Goal: Task Accomplishment & Management: Manage account settings

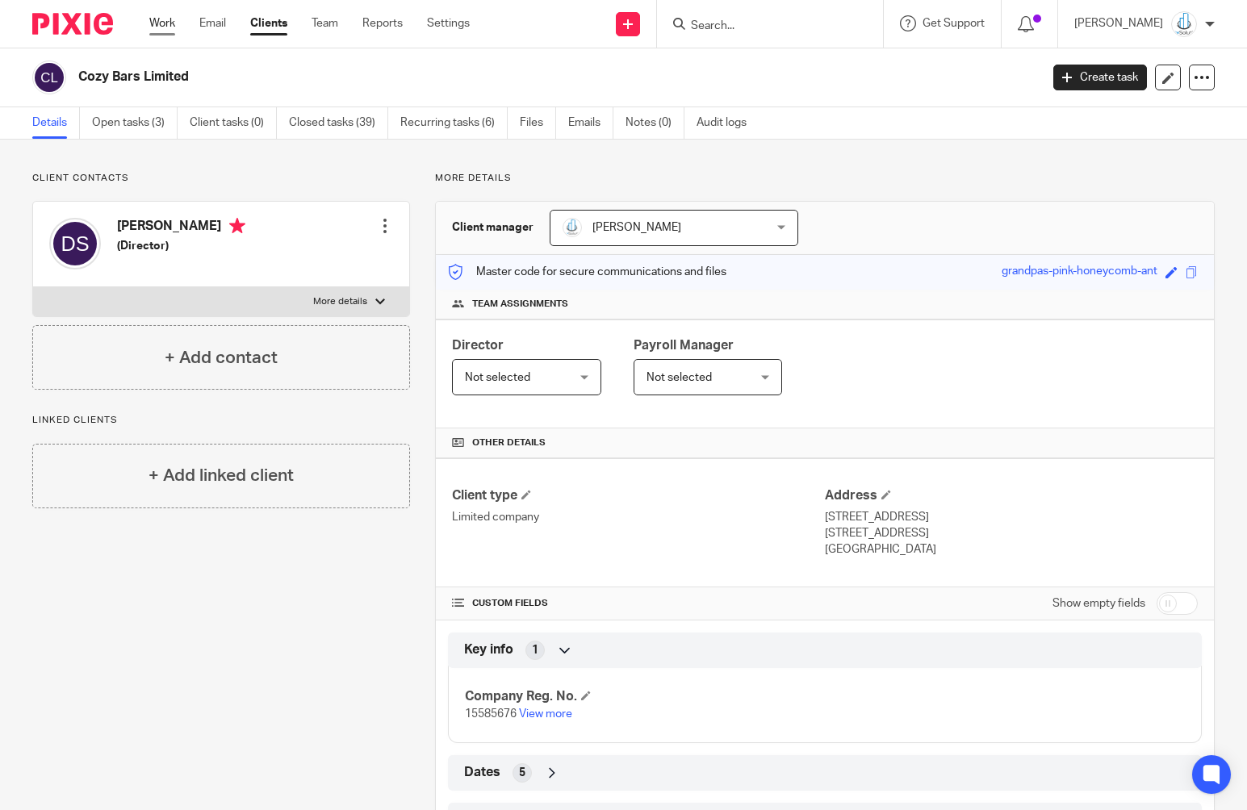
click at [157, 27] on link "Work" at bounding box center [162, 23] width 26 height 16
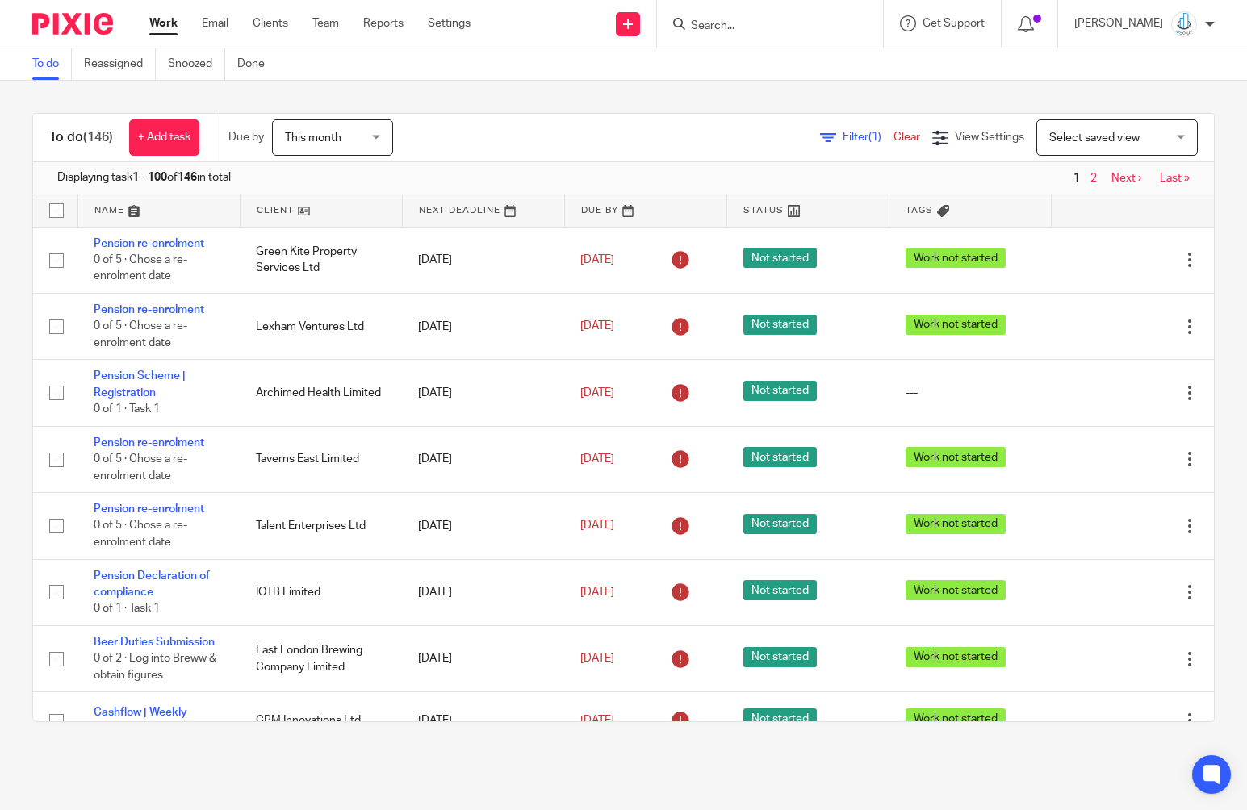
click at [842, 139] on span "Filter (1)" at bounding box center [867, 137] width 51 height 11
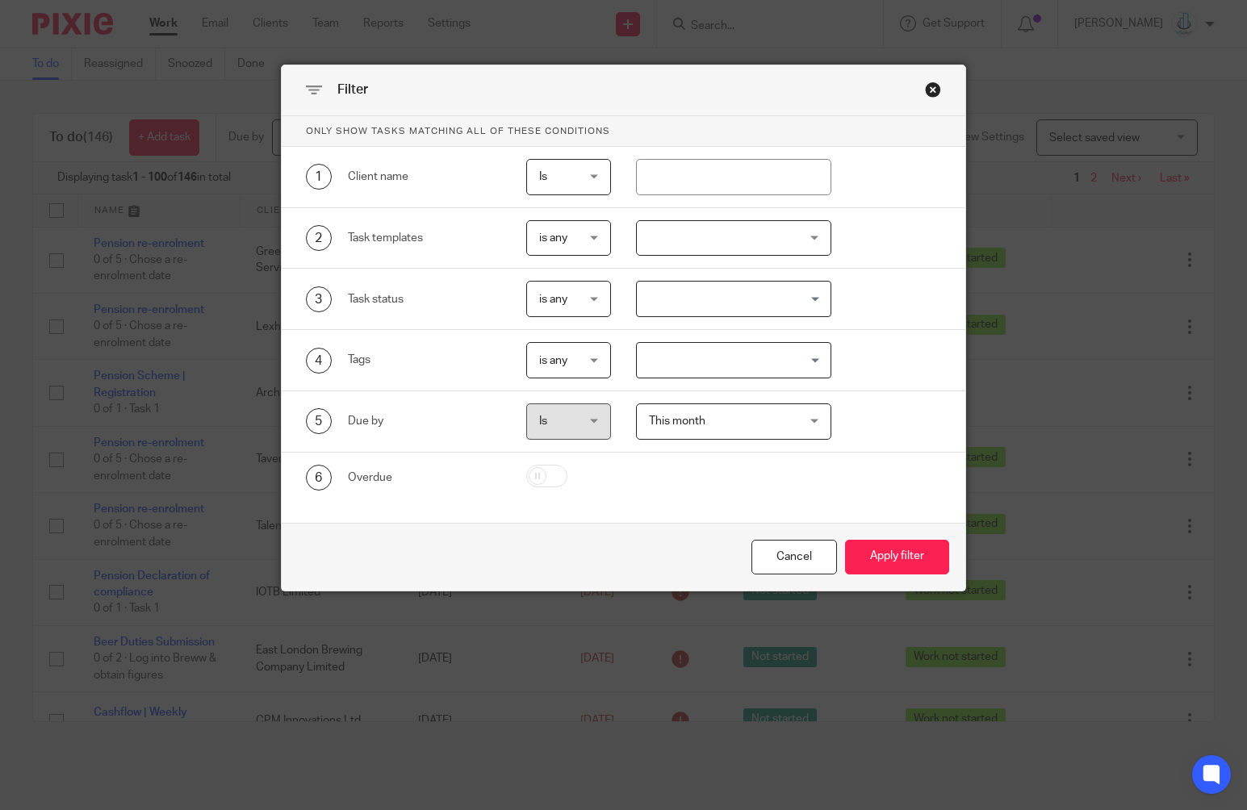
click at [679, 237] on div at bounding box center [733, 238] width 195 height 36
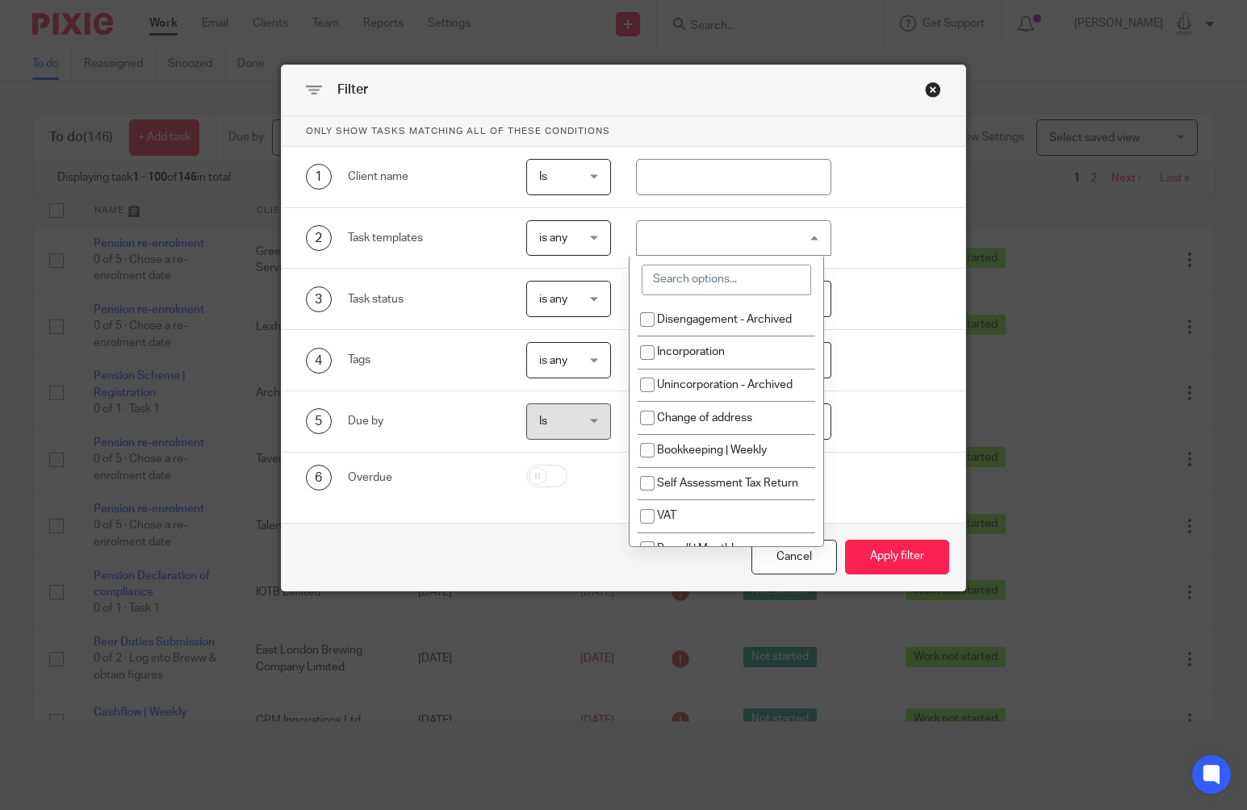
click at [708, 285] on input "search" at bounding box center [725, 280] width 169 height 31
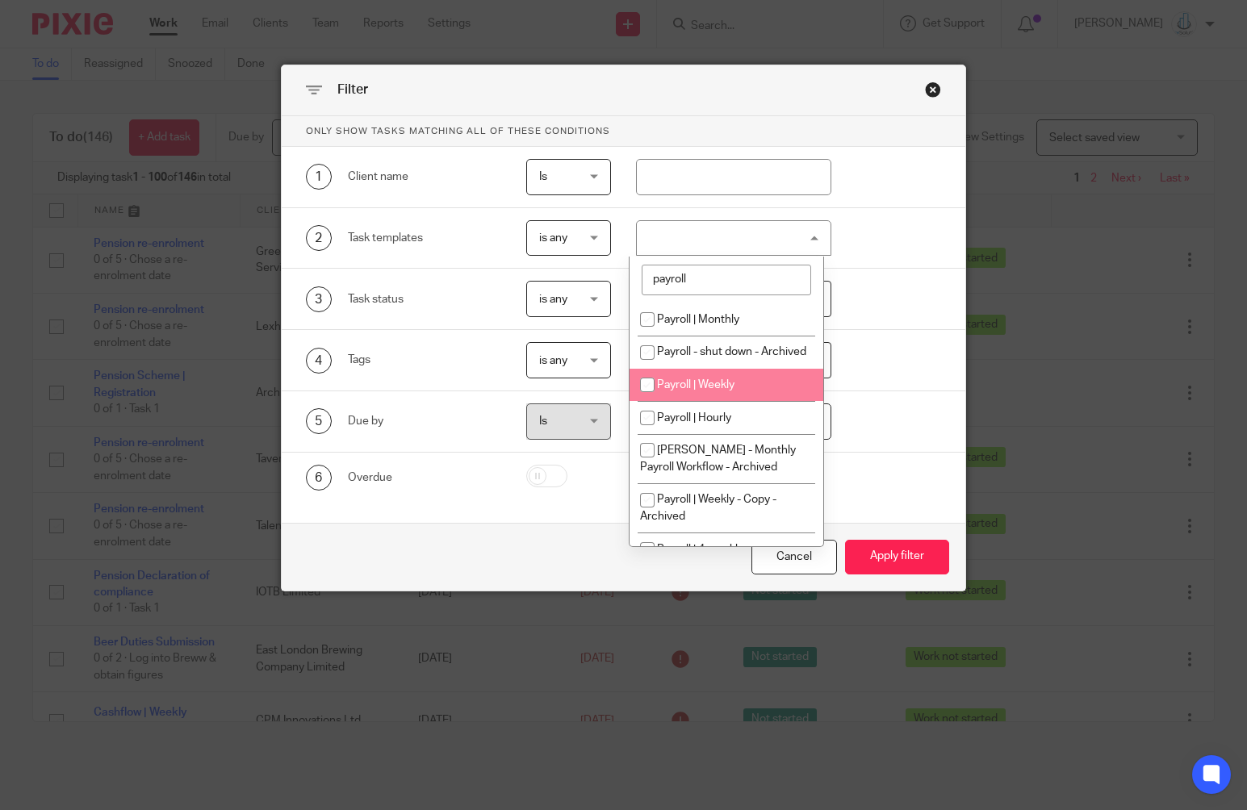
type input "payroll"
click at [714, 391] on span "Payroll | Weekly" at bounding box center [695, 384] width 77 height 11
checkbox input "true"
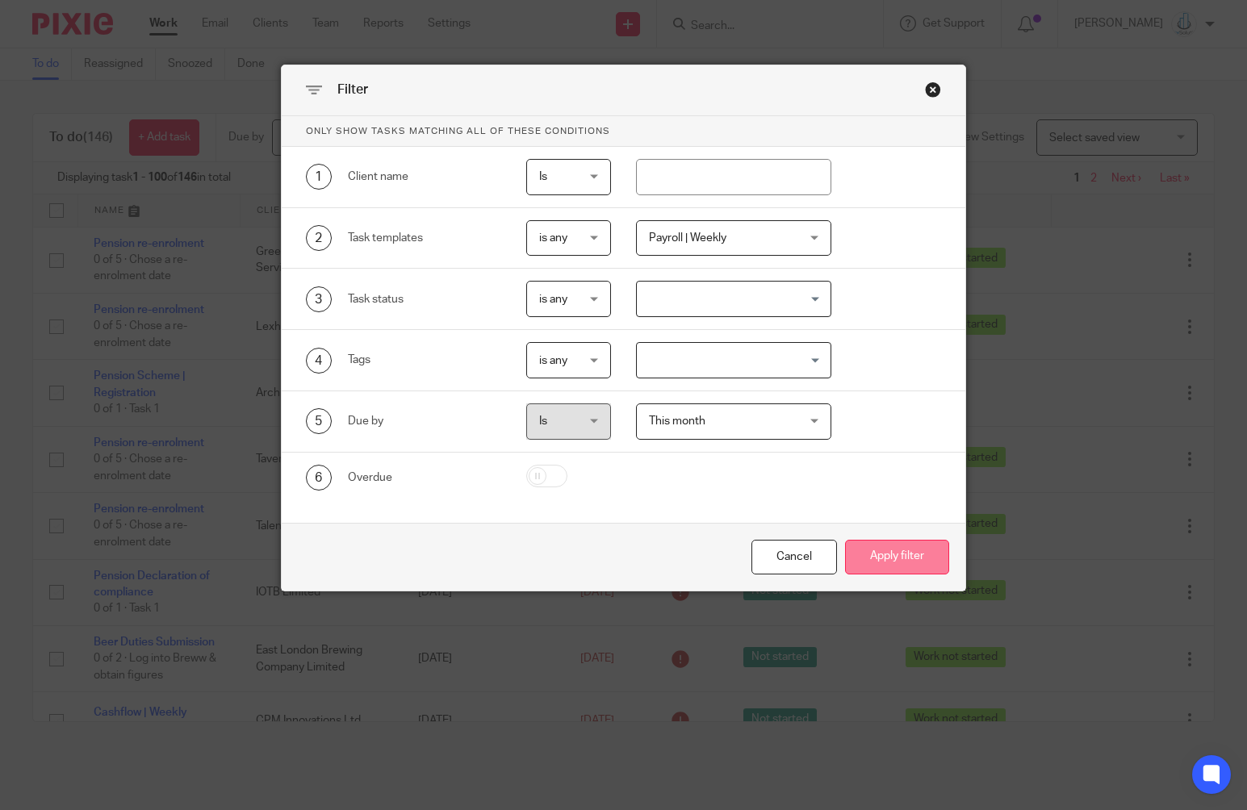
click at [915, 543] on button "Apply filter" at bounding box center [897, 557] width 104 height 35
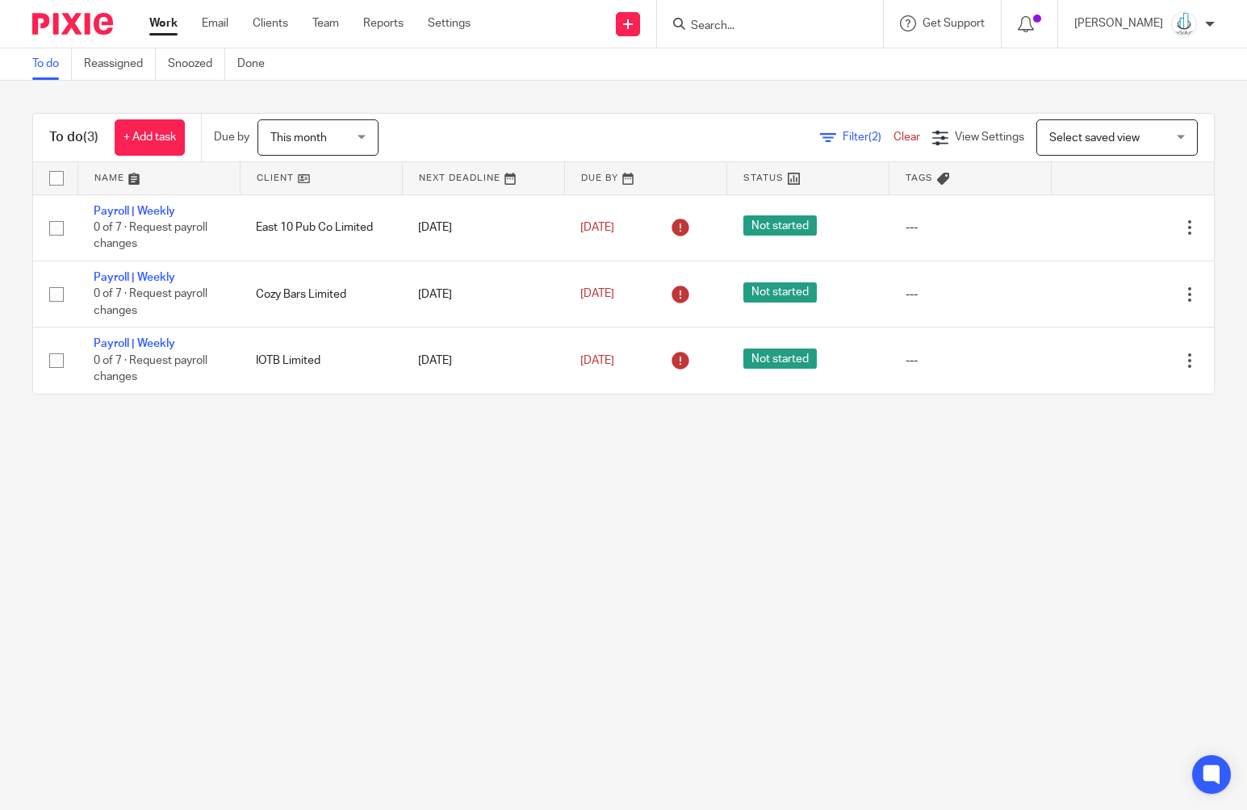
click at [57, 182] on input "checkbox" at bounding box center [56, 178] width 31 height 31
checkbox input "true"
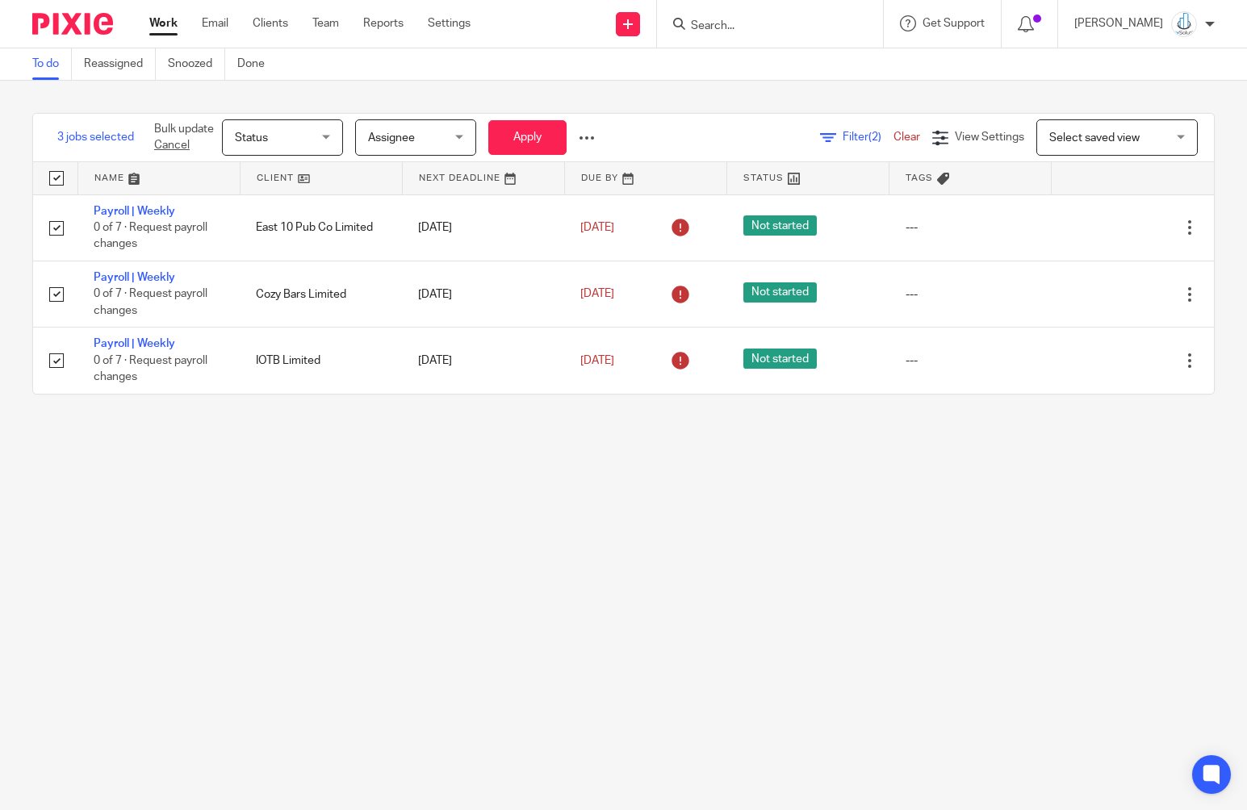
click at [250, 143] on span "Status" at bounding box center [251, 137] width 33 height 11
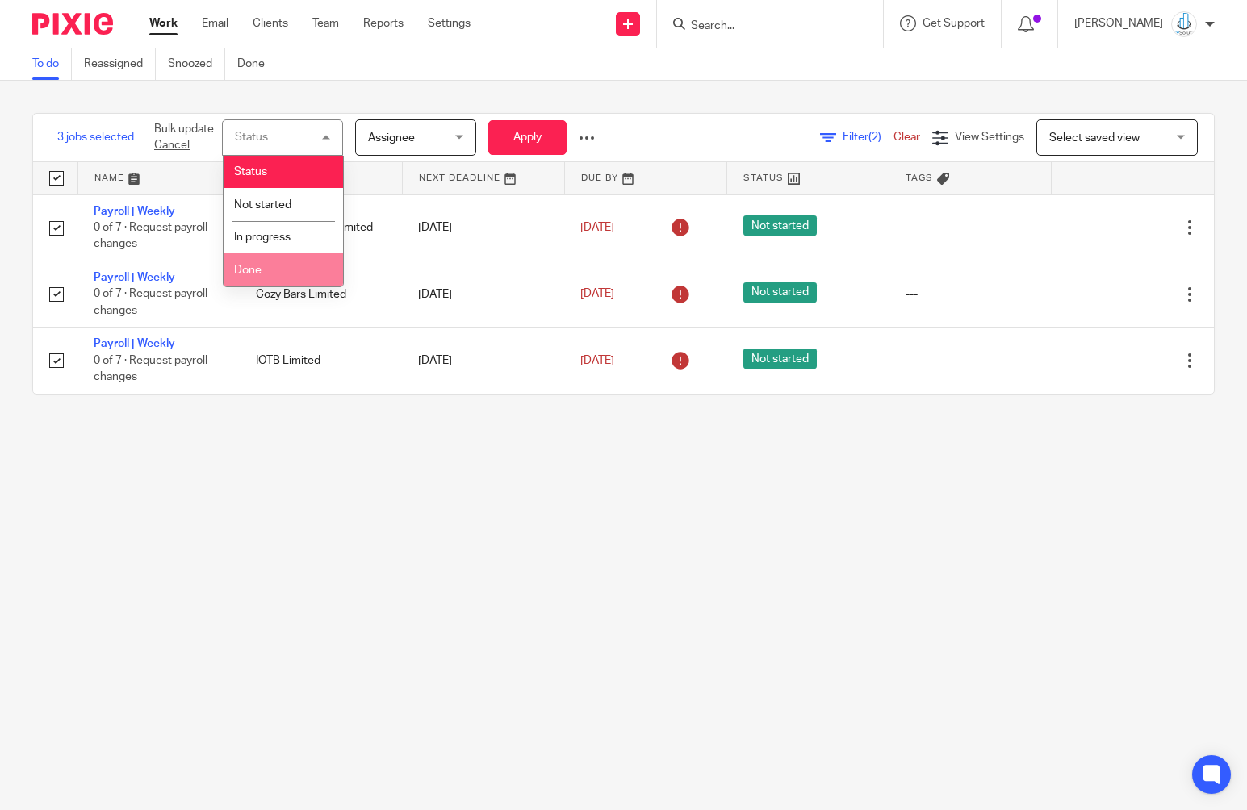
click at [278, 274] on li "Done" at bounding box center [283, 269] width 119 height 33
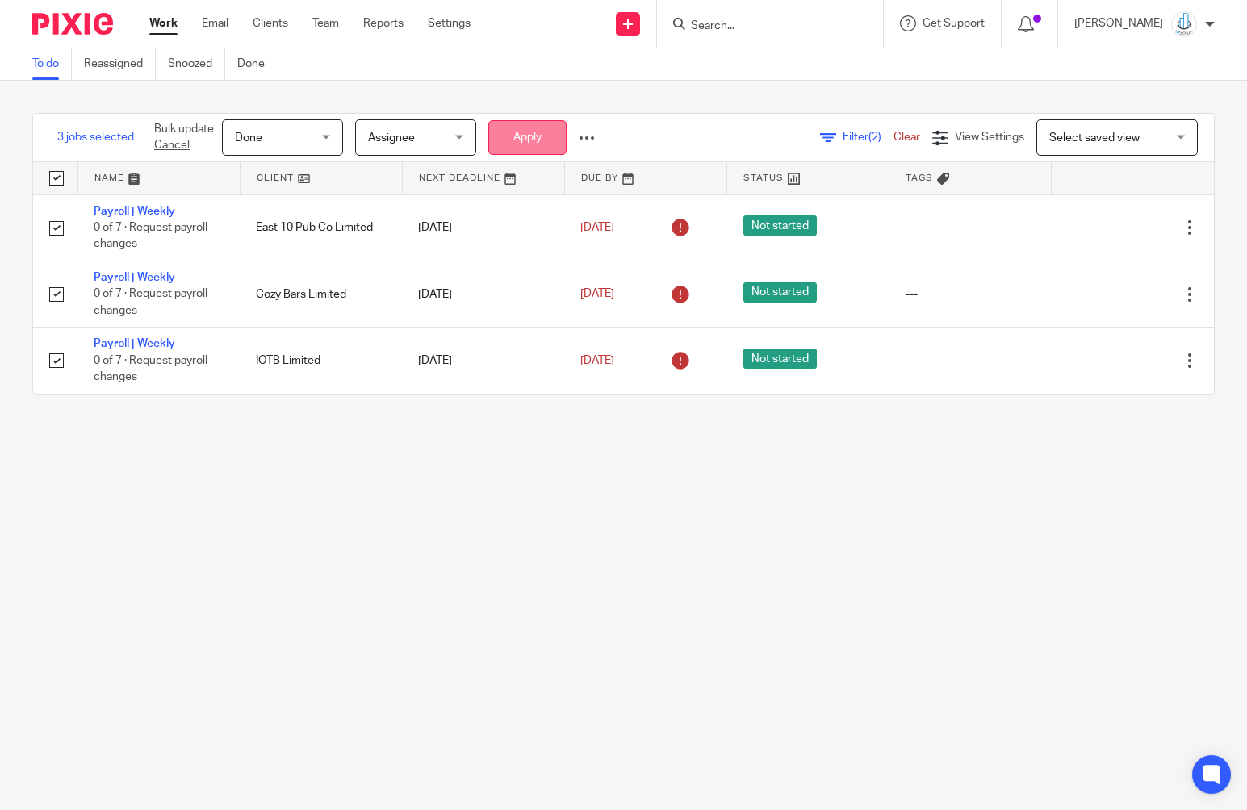
click at [523, 138] on button "Apply" at bounding box center [527, 137] width 78 height 35
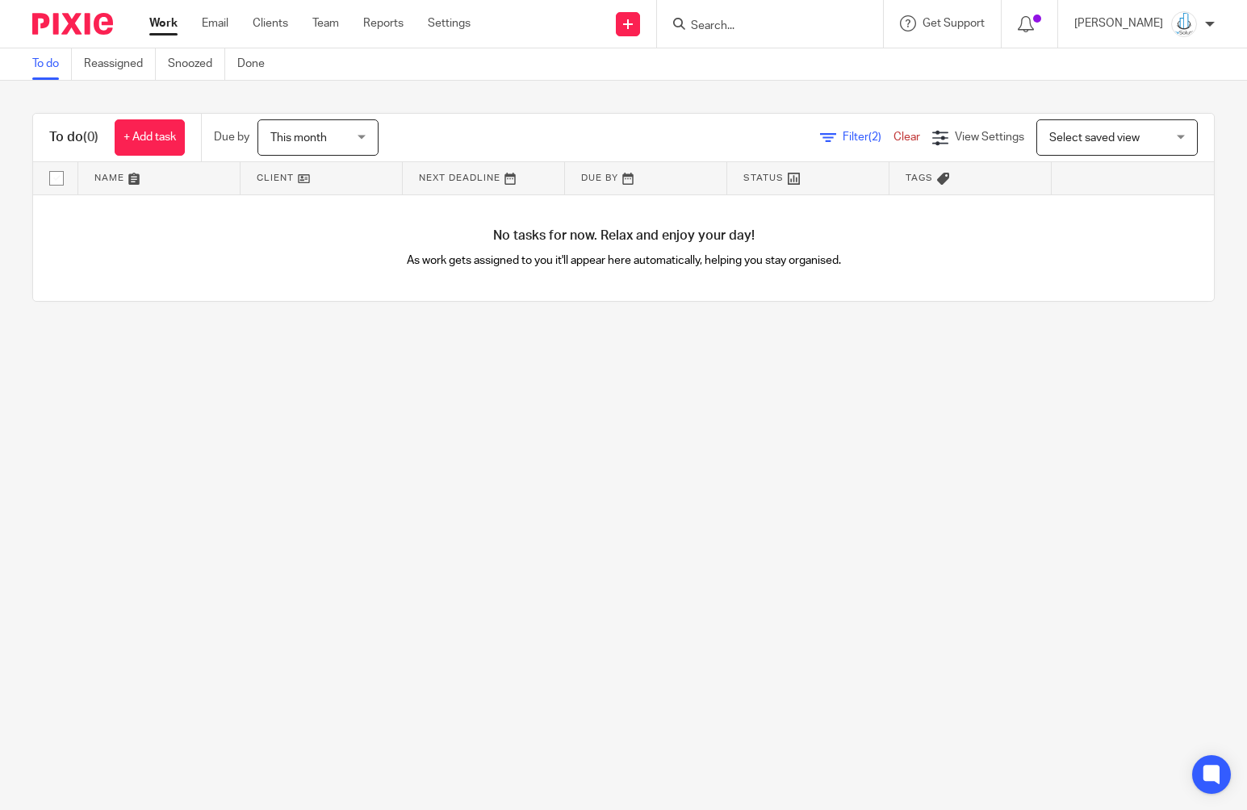
click at [842, 136] on span "Filter (2)" at bounding box center [867, 137] width 51 height 11
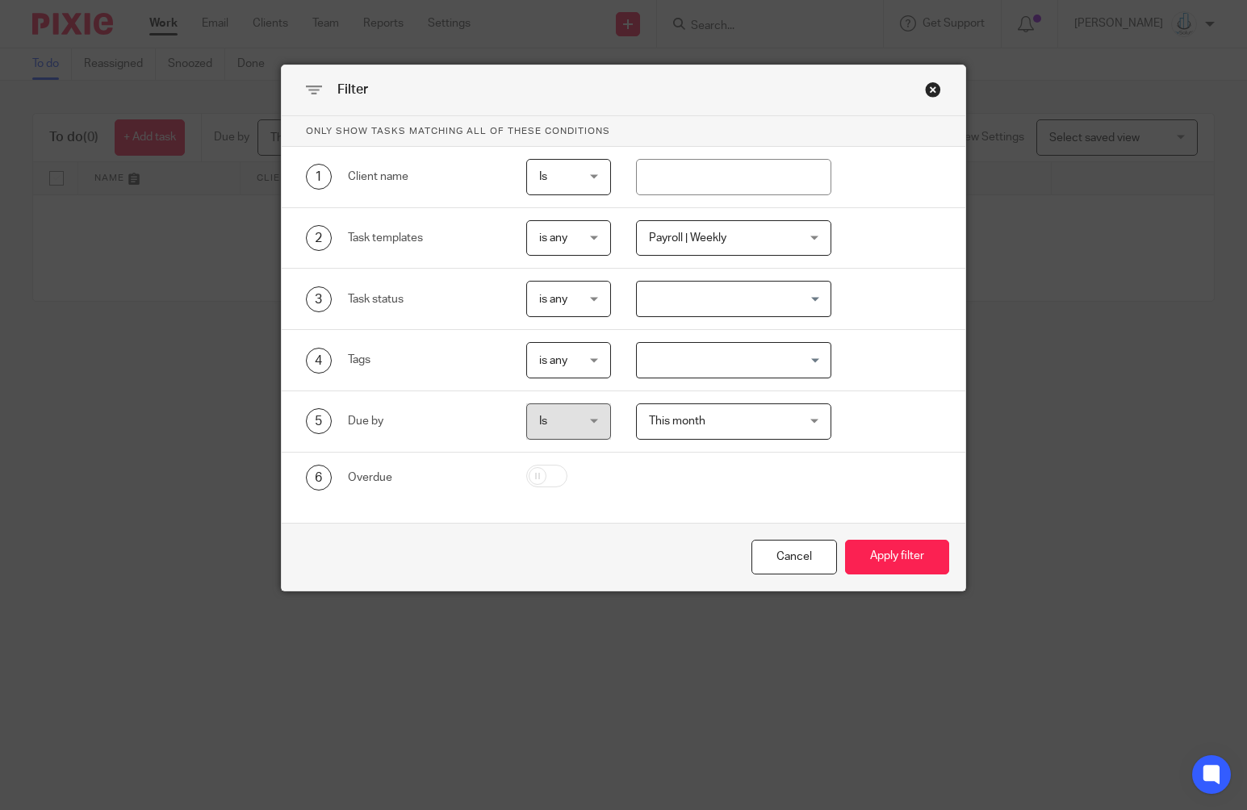
click at [714, 240] on span "Payroll | Weekly" at bounding box center [687, 237] width 77 height 11
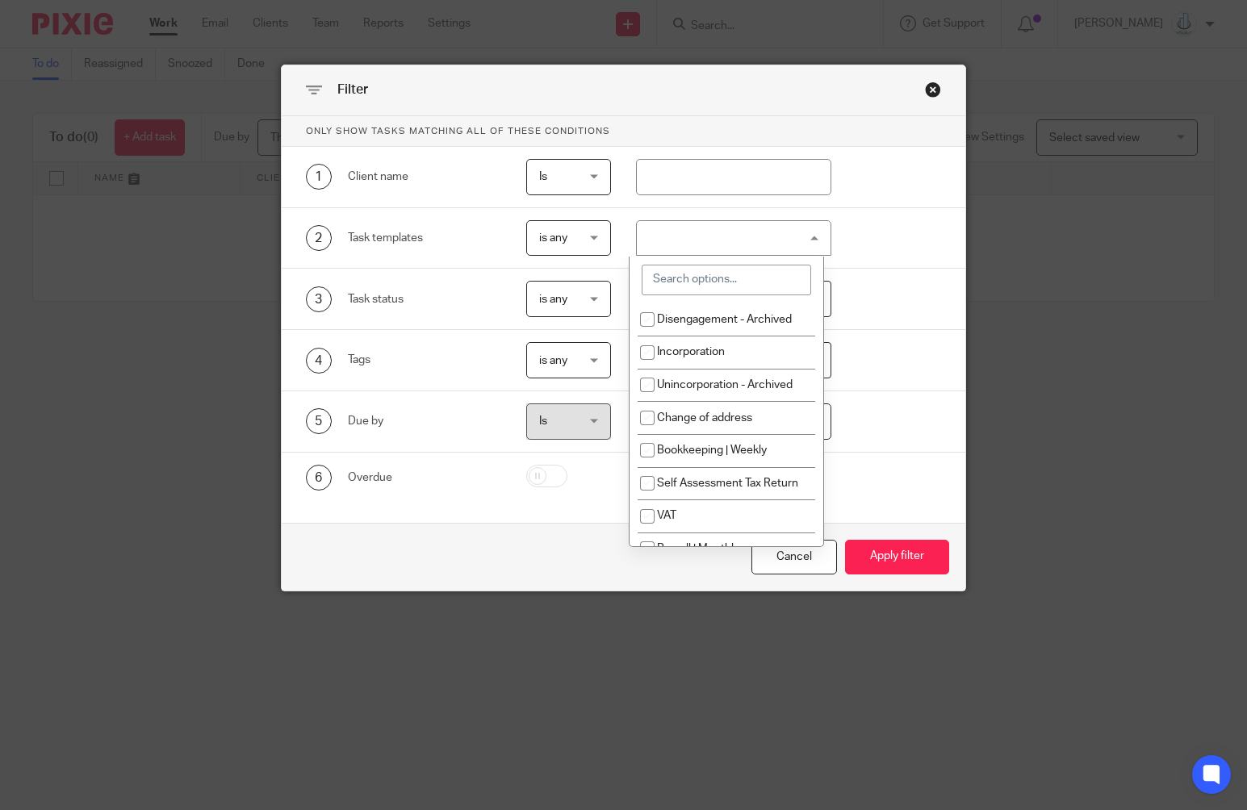
click at [711, 278] on input "search" at bounding box center [725, 280] width 169 height 31
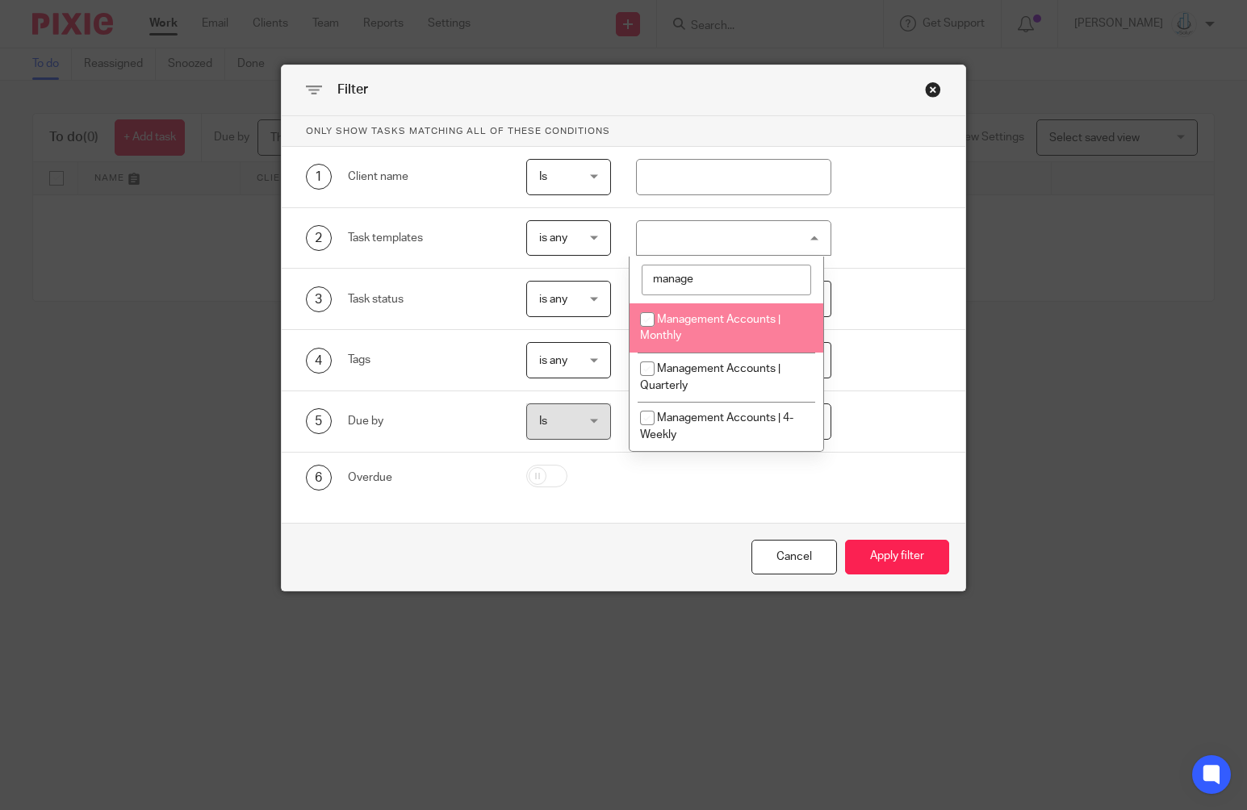
type input "manage"
click at [713, 316] on span "Management Accounts | Monthly" at bounding box center [710, 328] width 140 height 28
checkbox input "true"
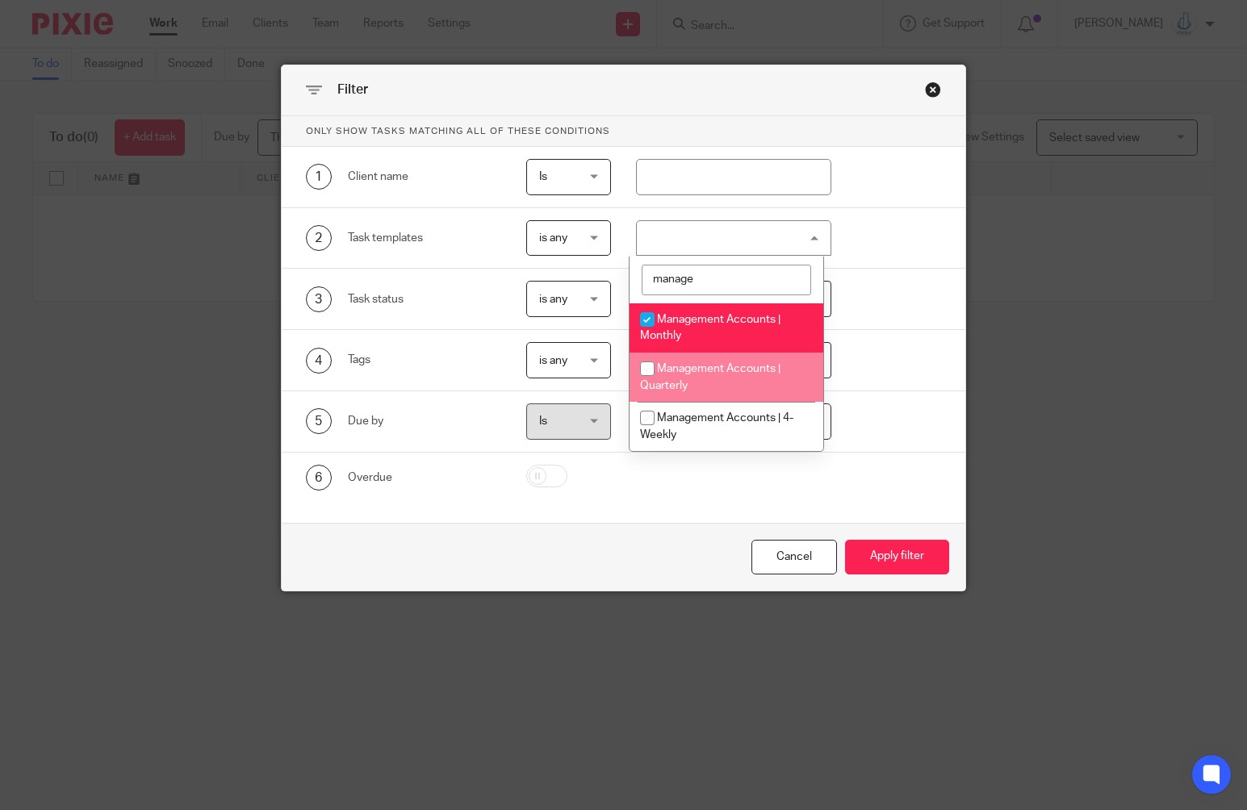
click at [717, 358] on li "Management Accounts | Quarterly" at bounding box center [726, 377] width 194 height 49
checkbox input "true"
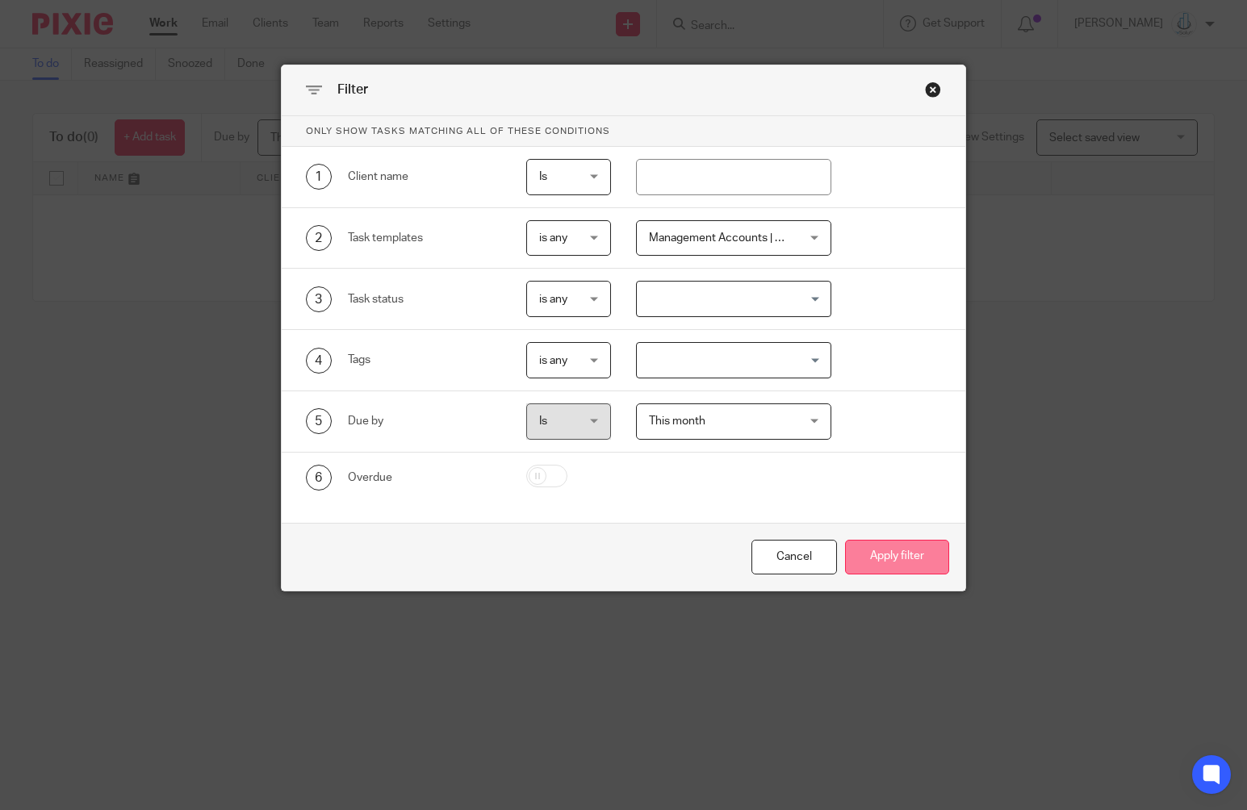
click at [894, 566] on button "Apply filter" at bounding box center [897, 557] width 104 height 35
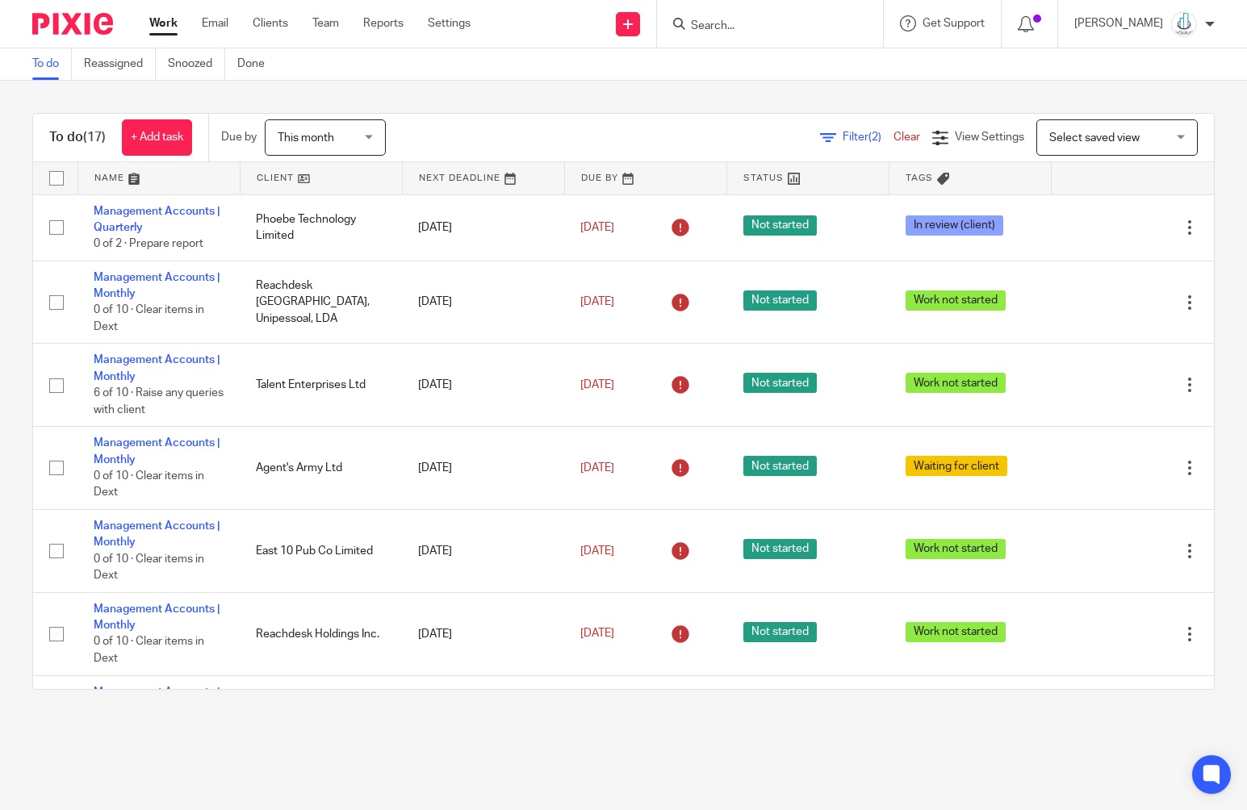
click at [273, 180] on link at bounding box center [320, 178] width 161 height 32
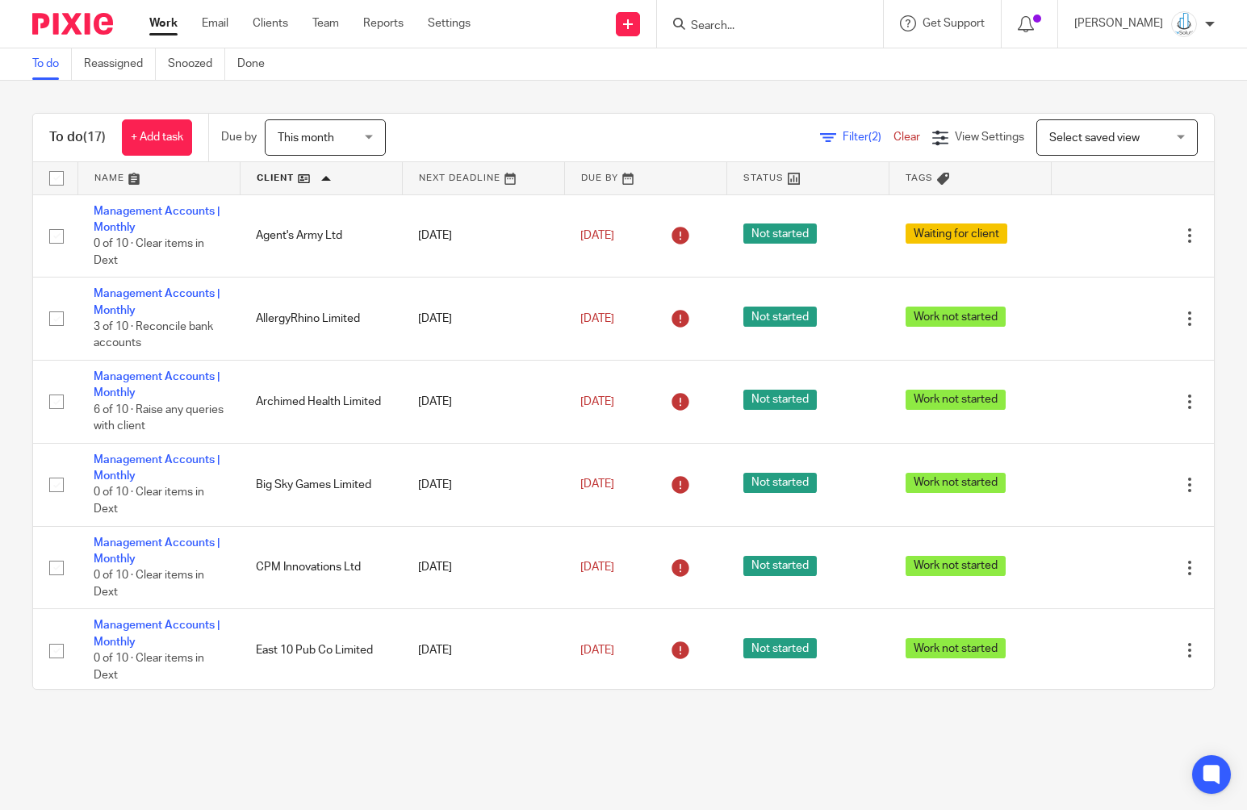
click at [451, 178] on link at bounding box center [483, 178] width 161 height 32
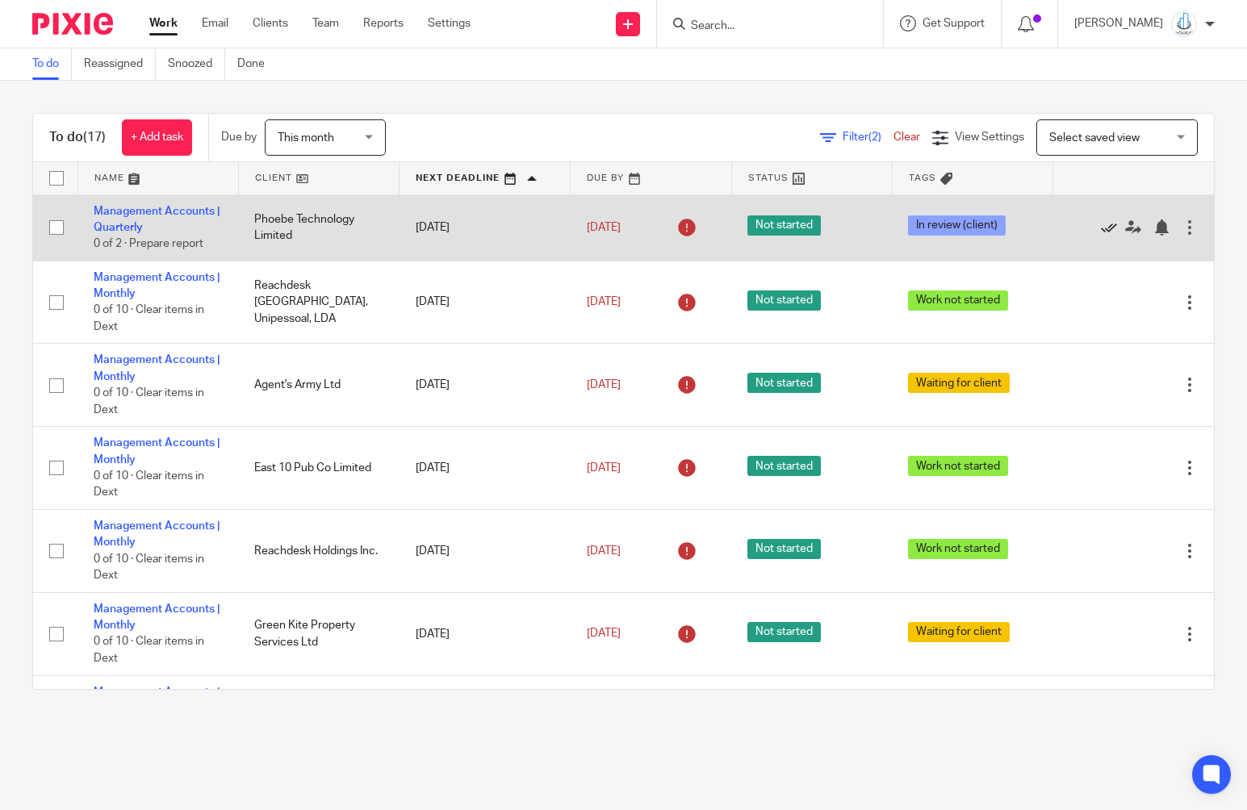
click at [1101, 228] on icon at bounding box center [1109, 227] width 16 height 16
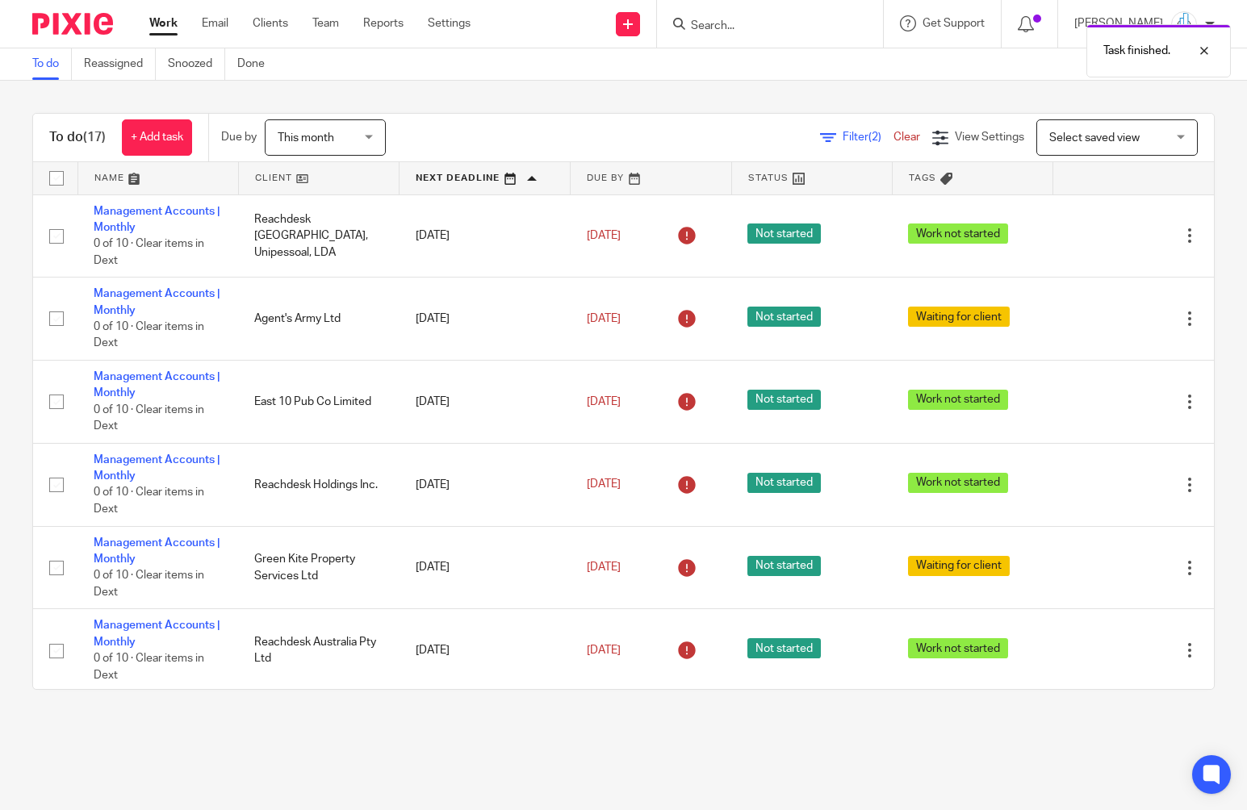
click at [283, 179] on link at bounding box center [319, 178] width 160 height 32
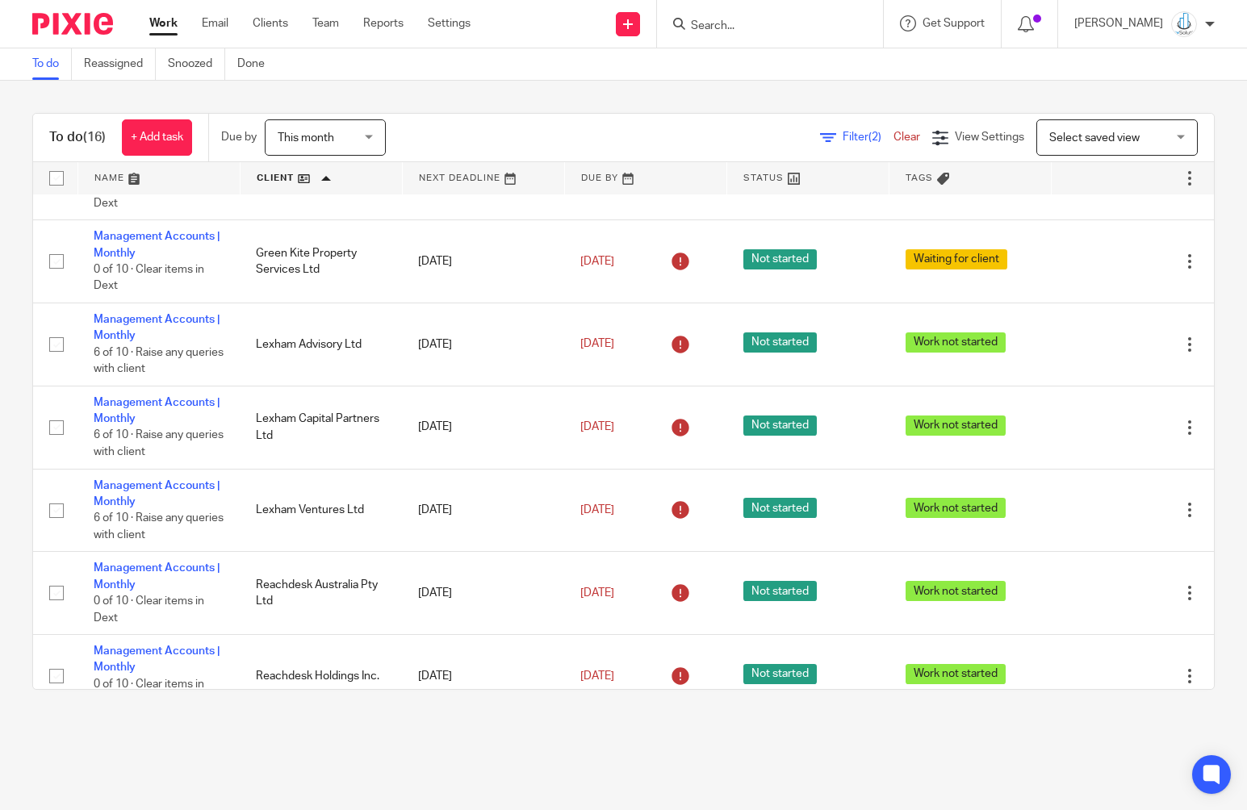
scroll to position [854, 0]
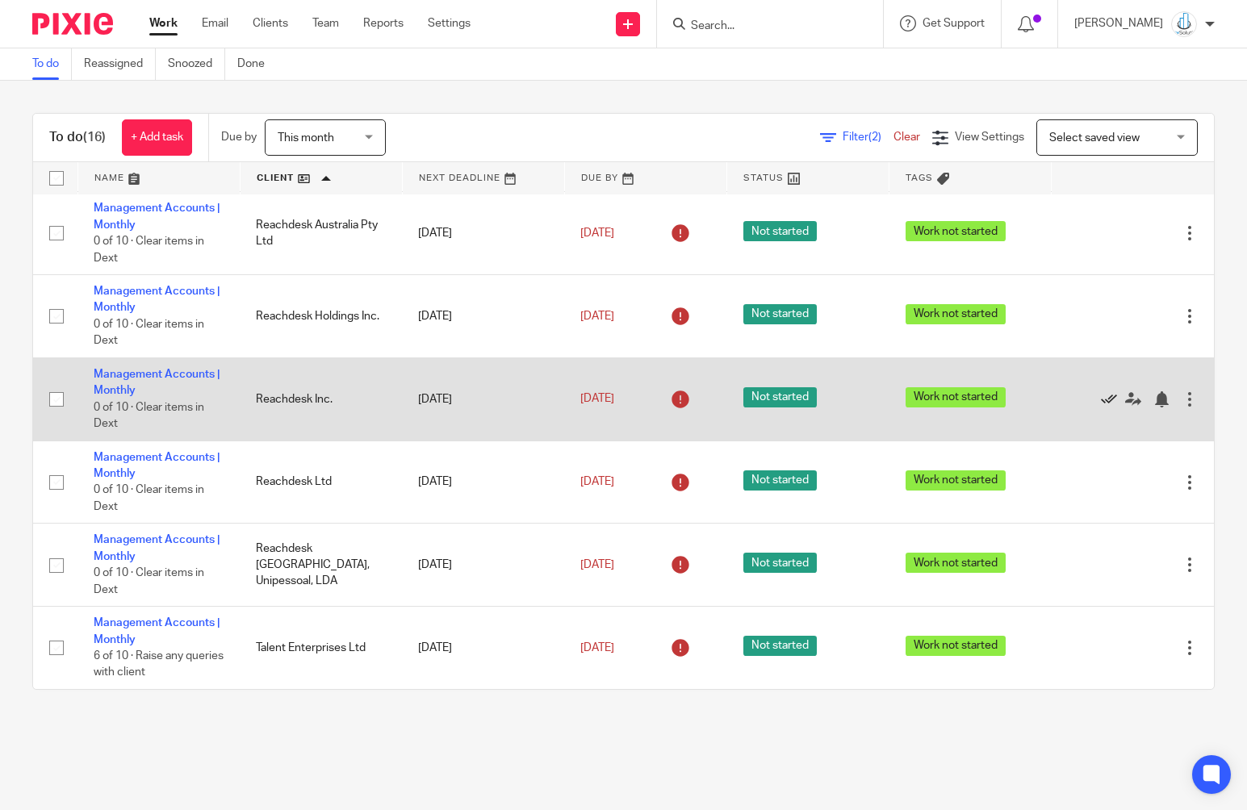
click at [1101, 395] on icon at bounding box center [1109, 399] width 16 height 16
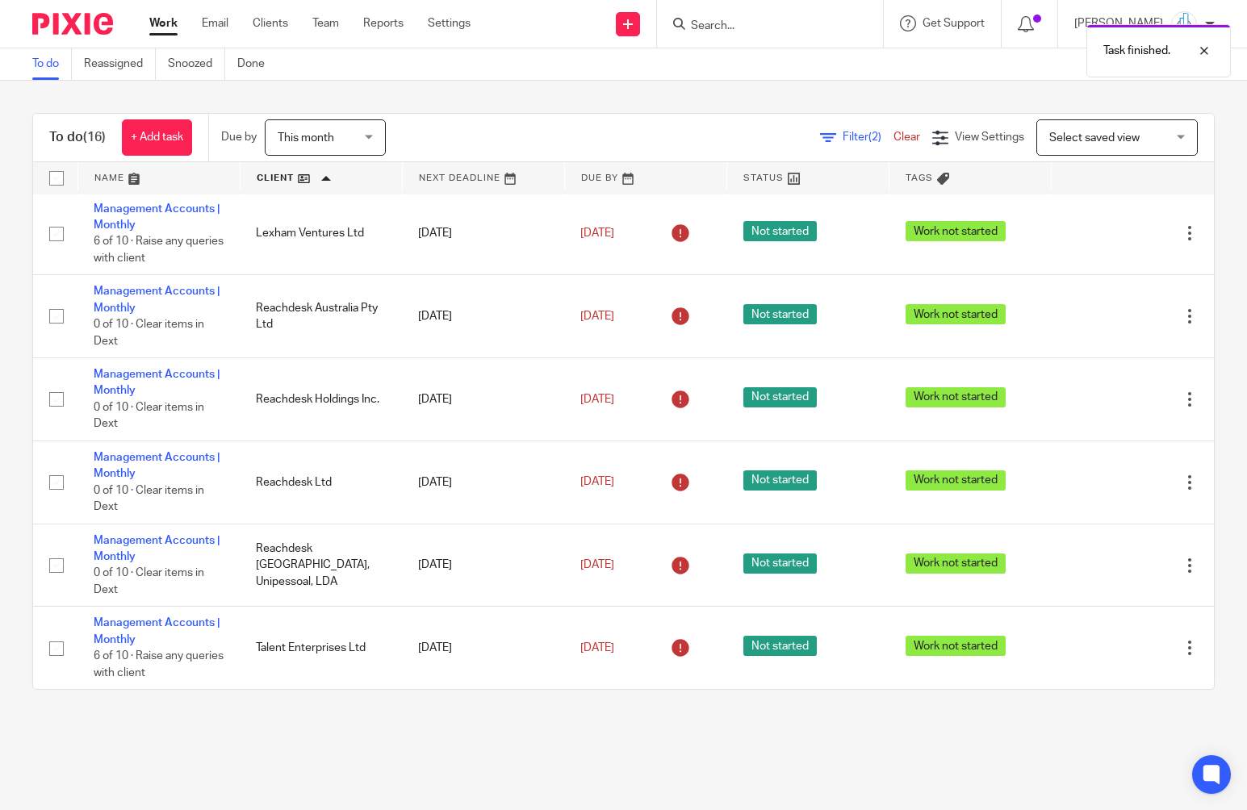
scroll to position [769, 0]
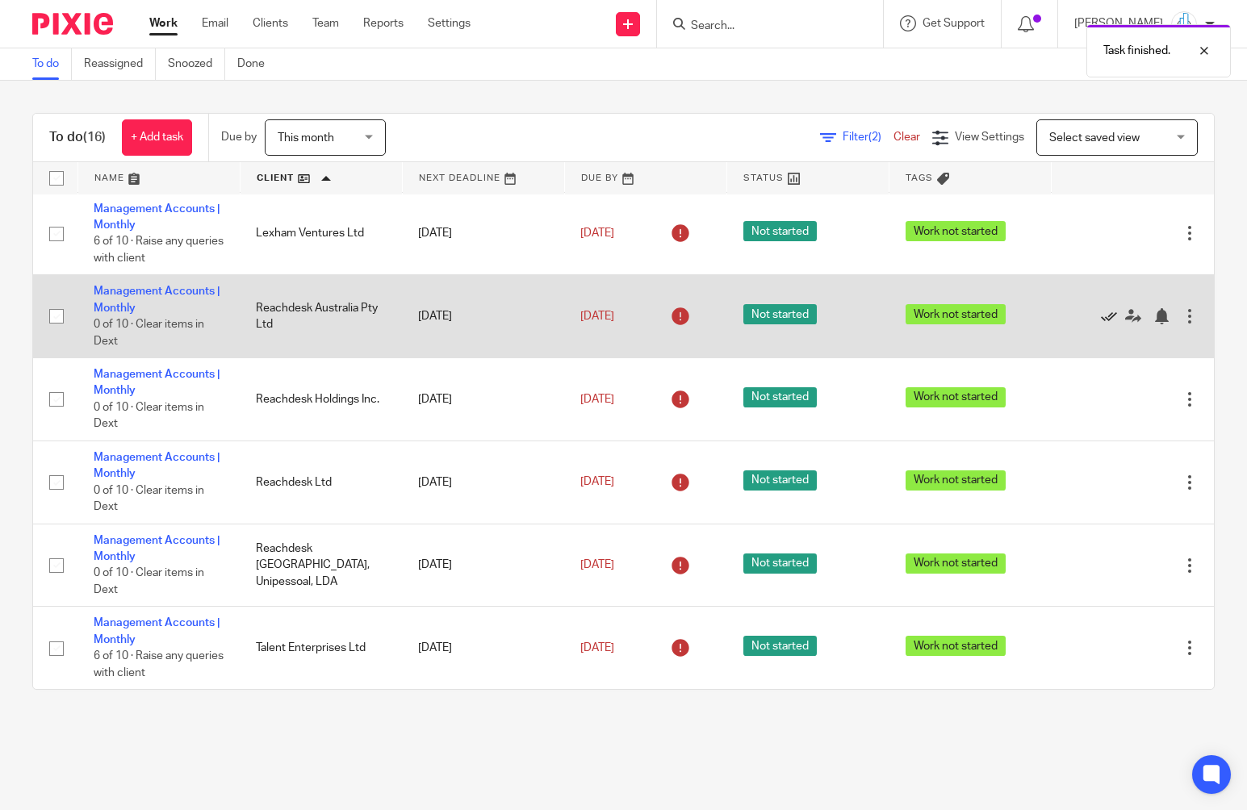
click at [1101, 308] on icon at bounding box center [1109, 316] width 16 height 16
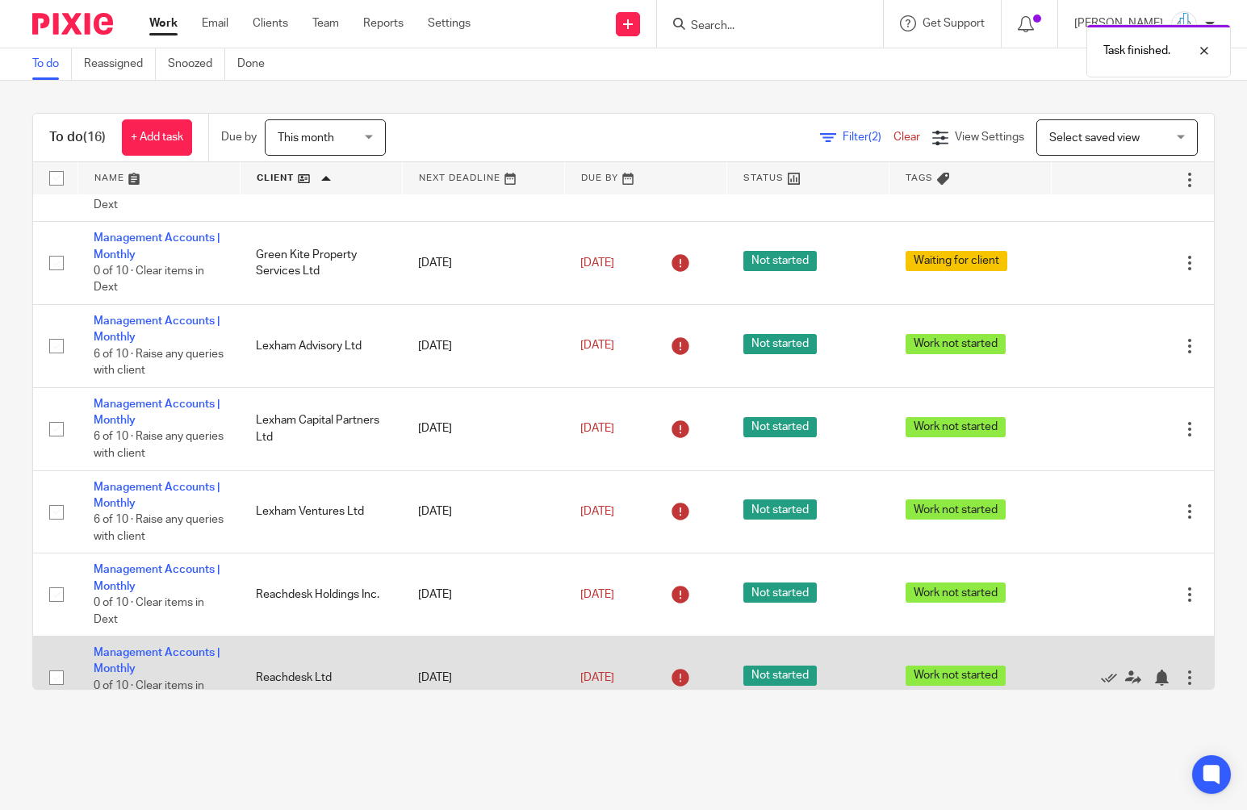
scroll to position [467, 0]
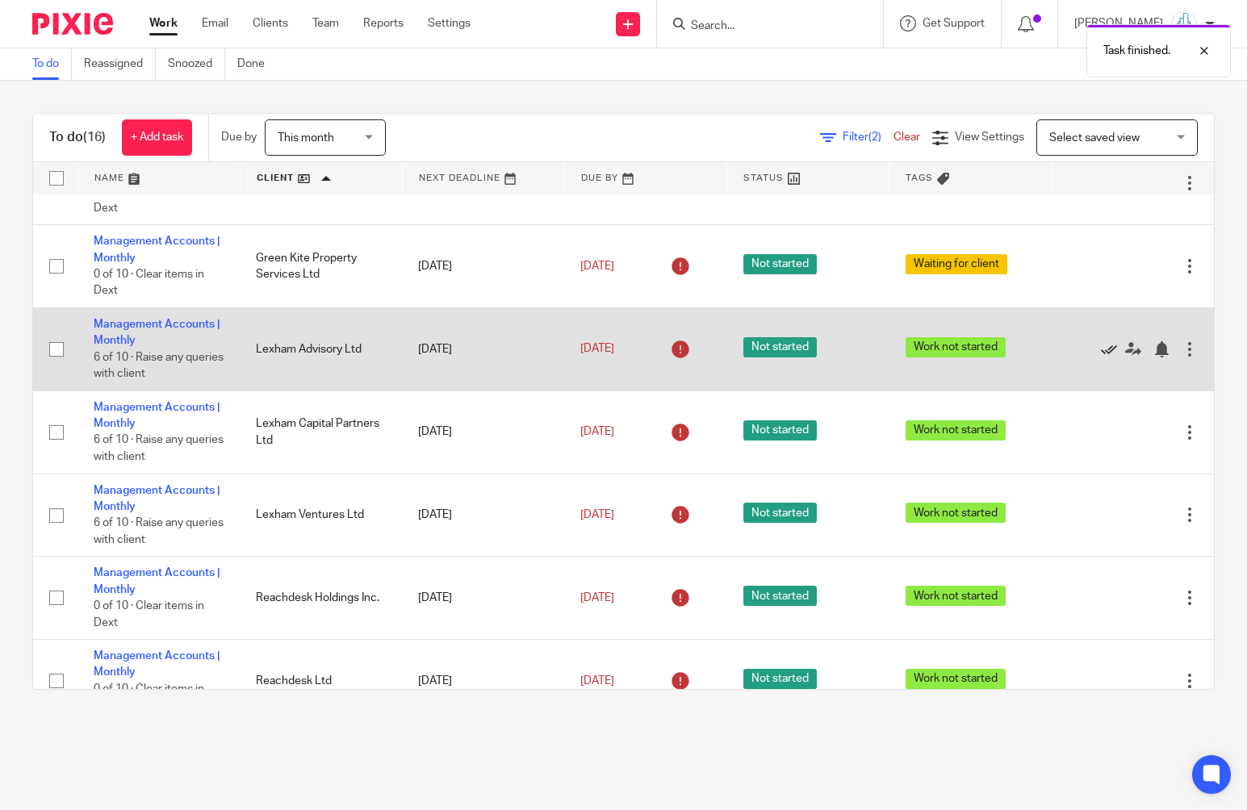
click at [1101, 357] on icon at bounding box center [1109, 349] width 16 height 16
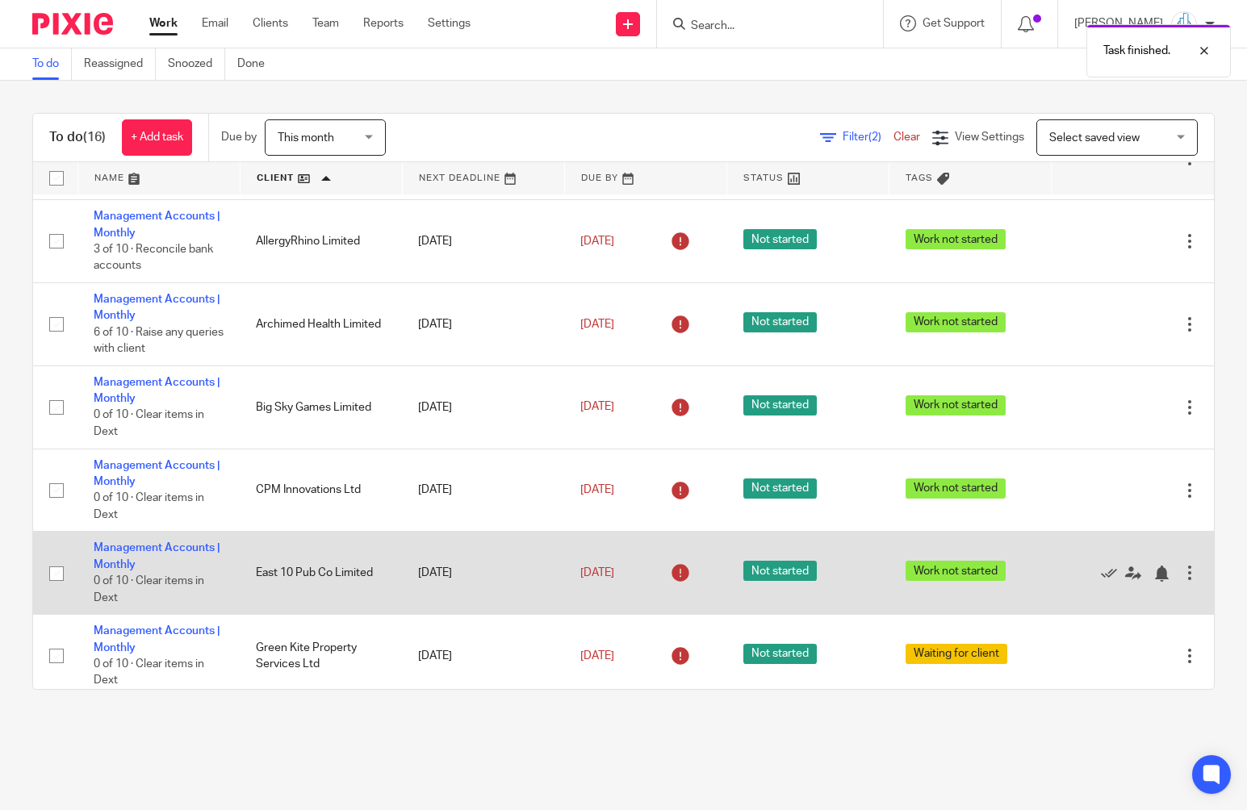
scroll to position [72, 0]
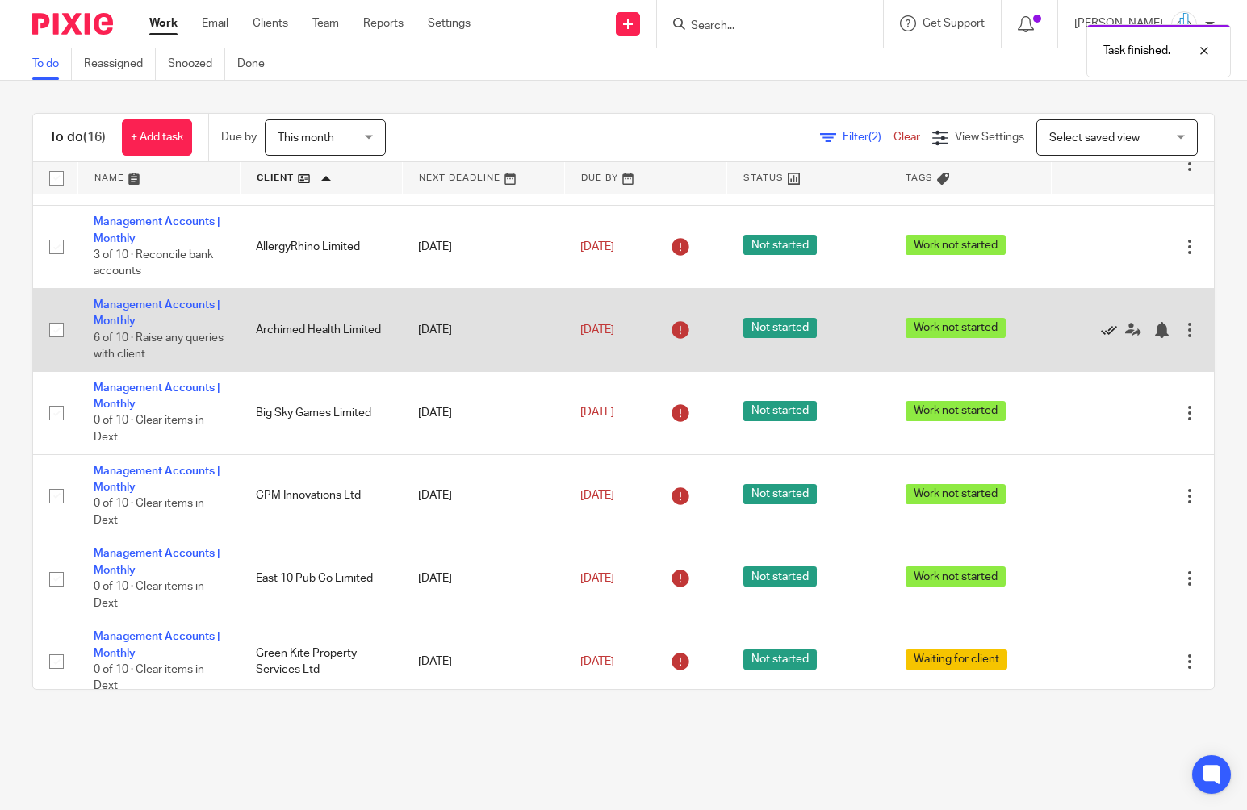
click at [1101, 332] on icon at bounding box center [1109, 330] width 16 height 16
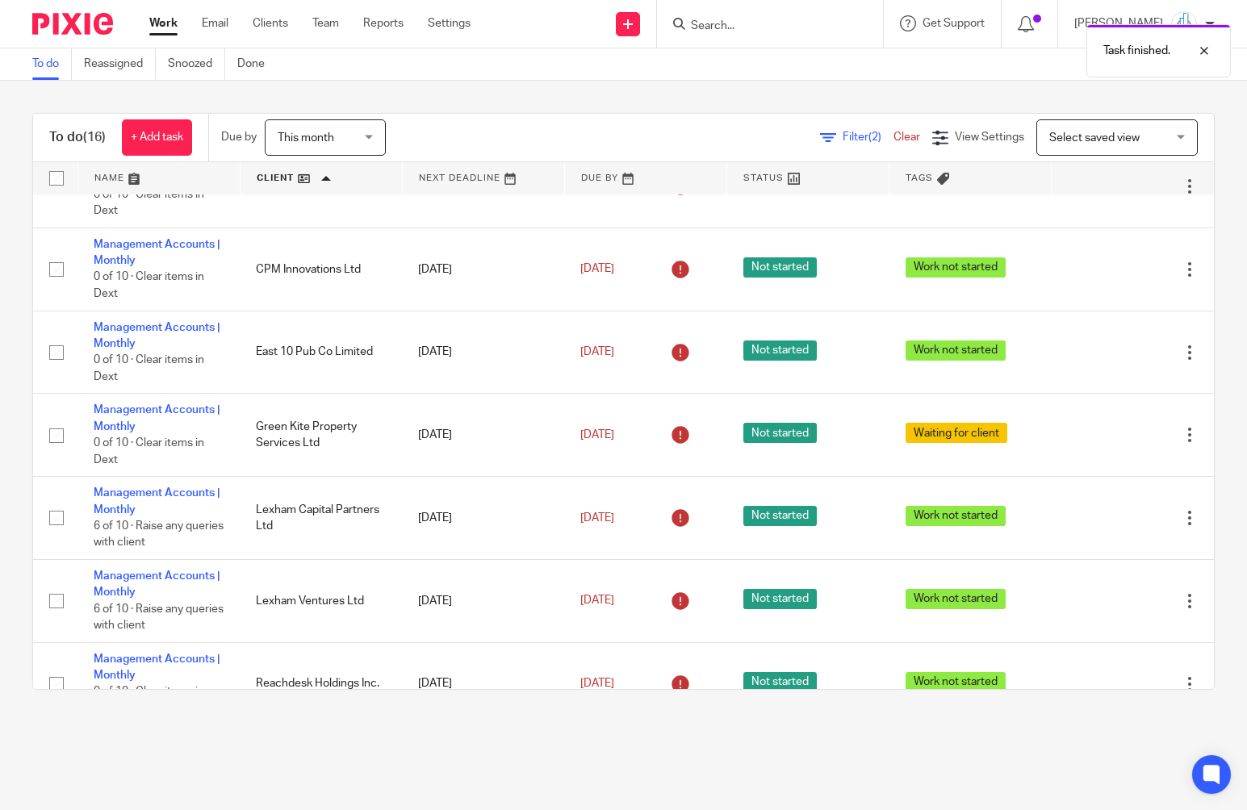
scroll to position [516, 0]
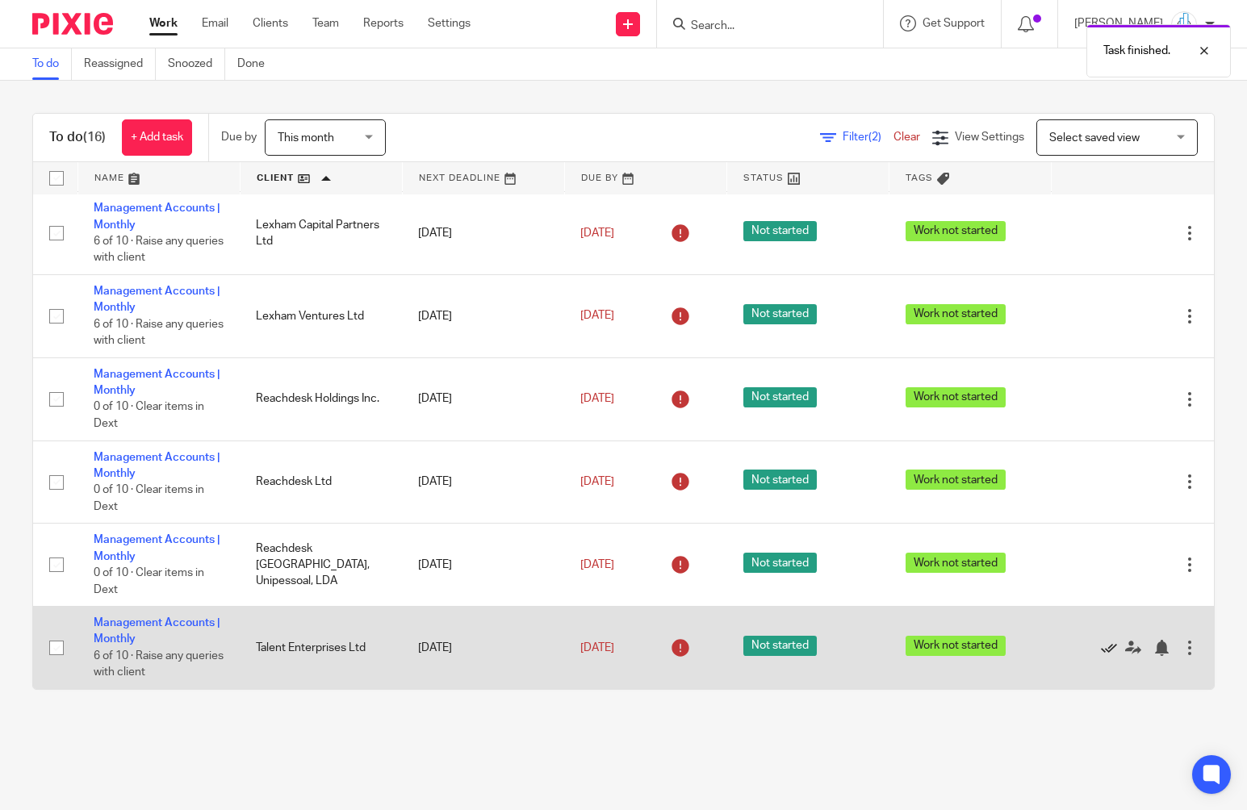
click at [1101, 644] on icon at bounding box center [1109, 648] width 16 height 16
